Goal: Transaction & Acquisition: Obtain resource

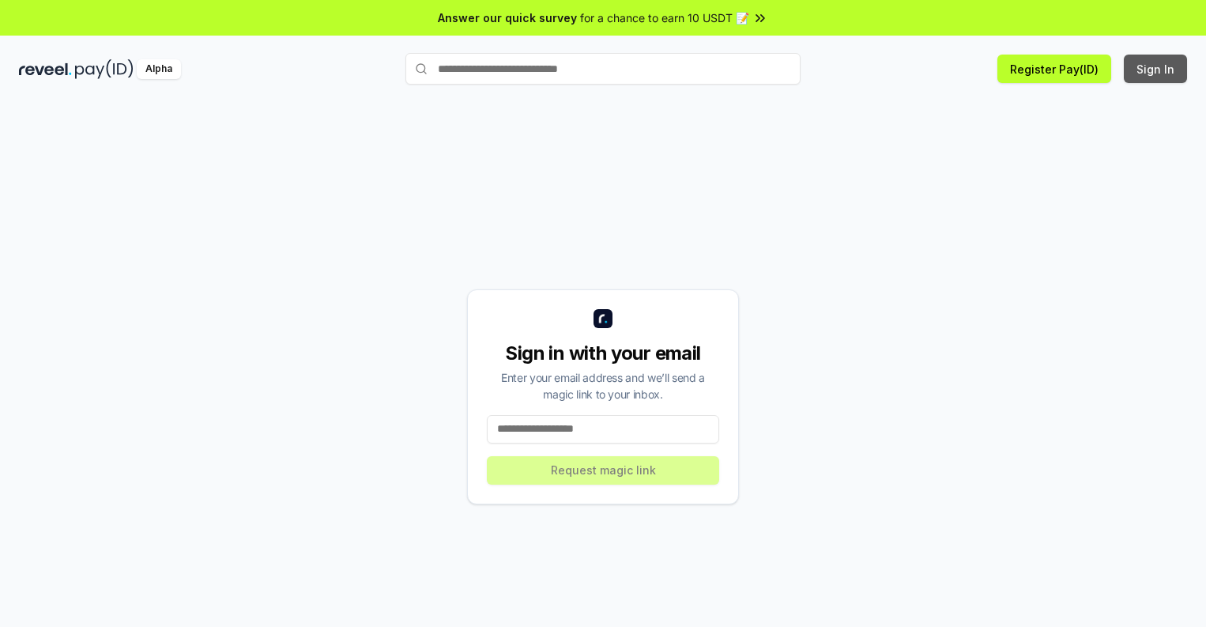
click at [1156, 69] on button "Sign In" at bounding box center [1155, 69] width 63 height 28
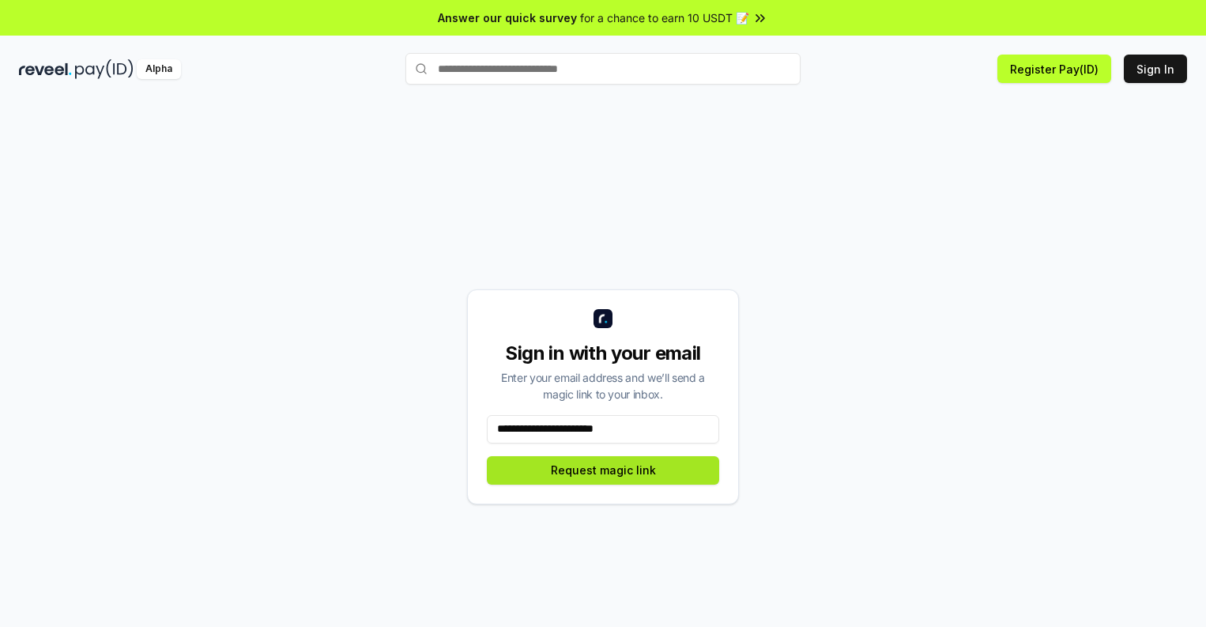
type input "**********"
click at [603, 469] on button "Request magic link" at bounding box center [603, 470] width 232 height 28
